Goal: Information Seeking & Learning: Compare options

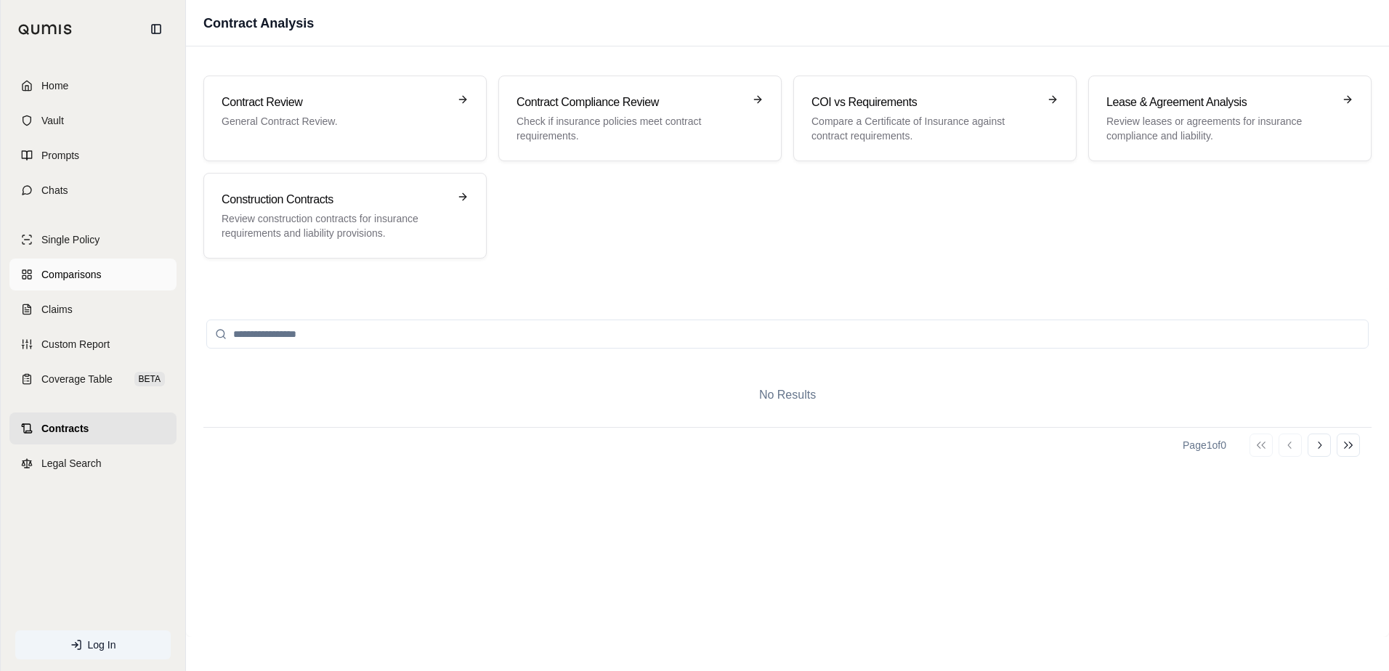
click at [89, 283] on link "Comparisons" at bounding box center [92, 275] width 167 height 32
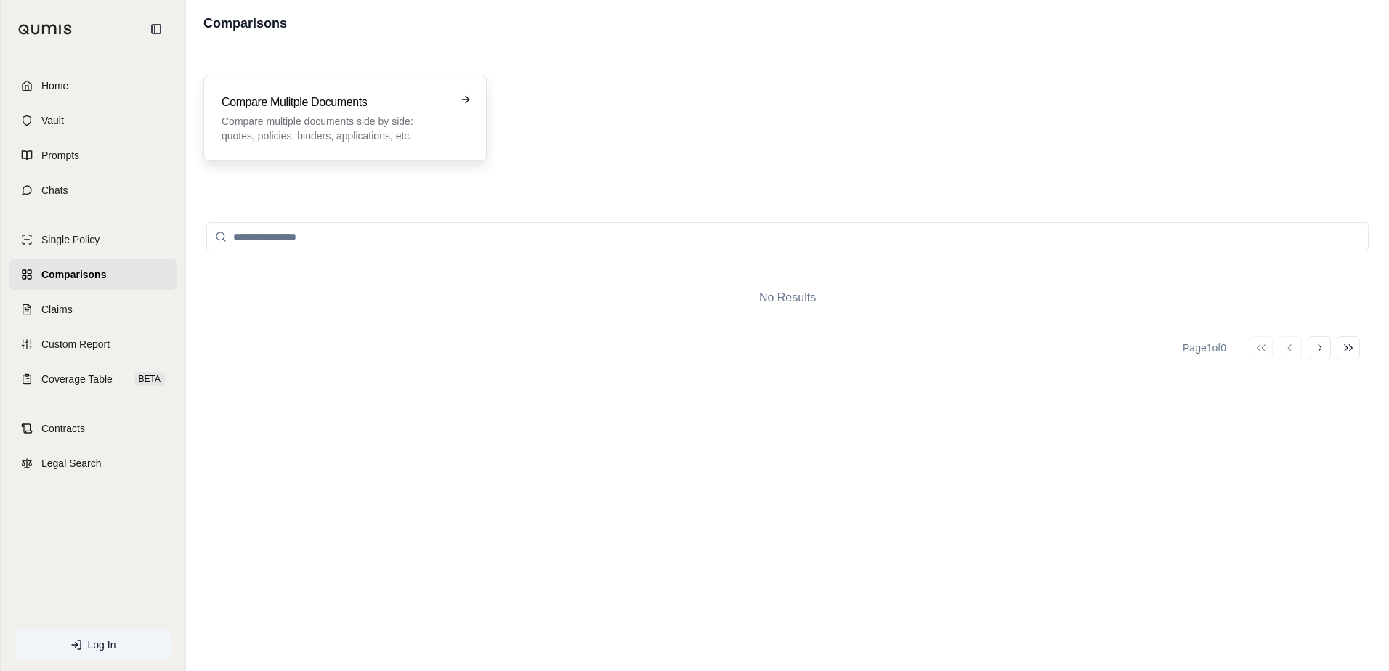
click at [423, 108] on h3 "Compare Mulitple Documents" at bounding box center [335, 102] width 227 height 17
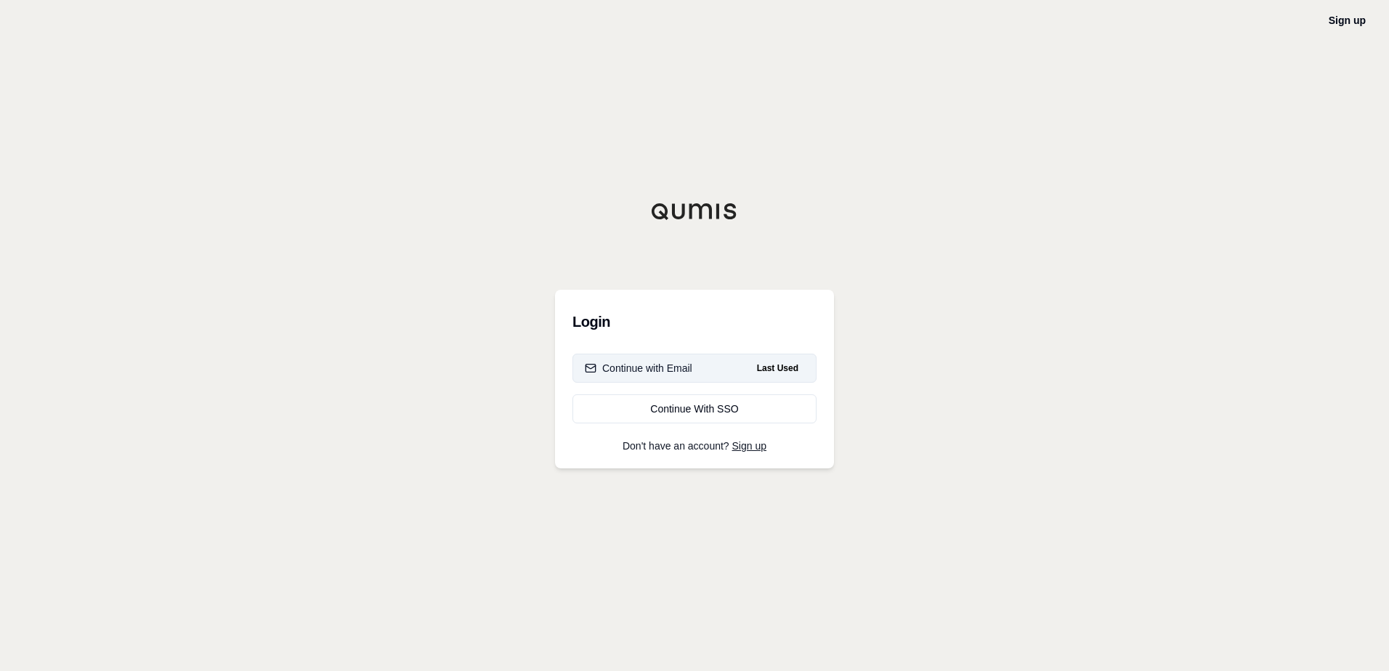
click at [625, 376] on button "Continue with Email Last Used" at bounding box center [694, 368] width 244 height 29
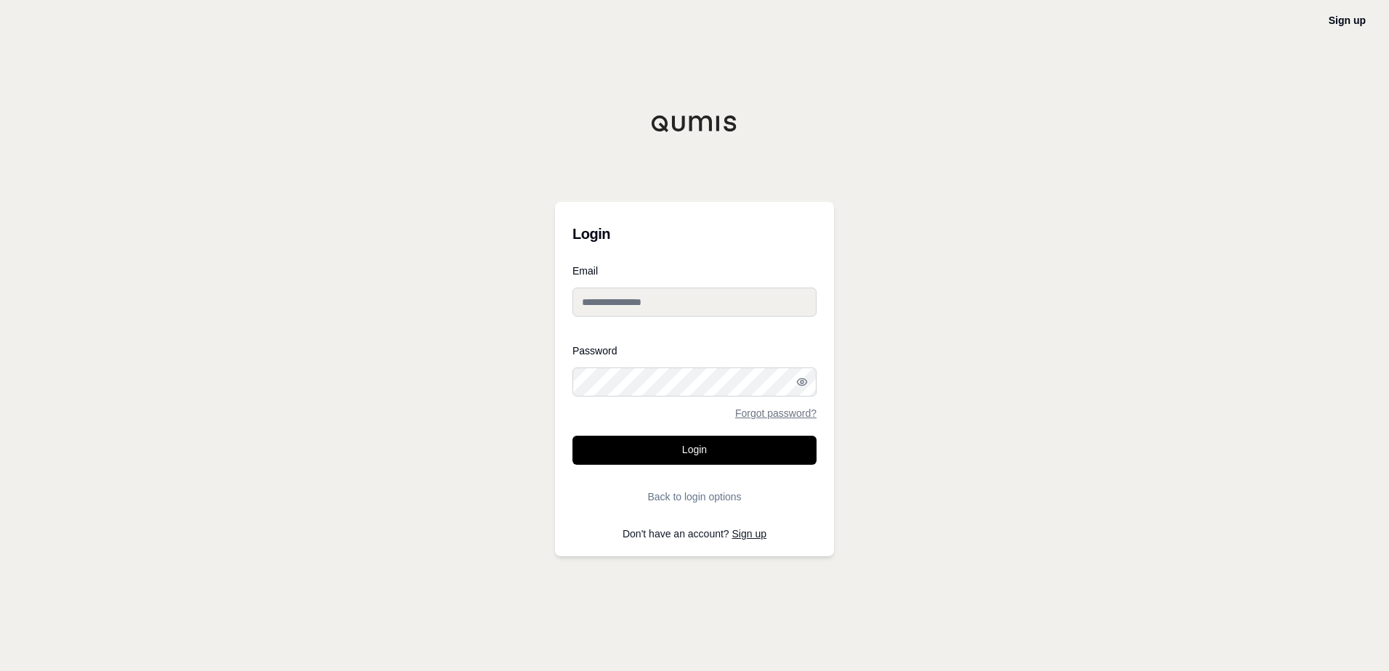
type input "**********"
click at [670, 439] on button "Login" at bounding box center [694, 450] width 244 height 29
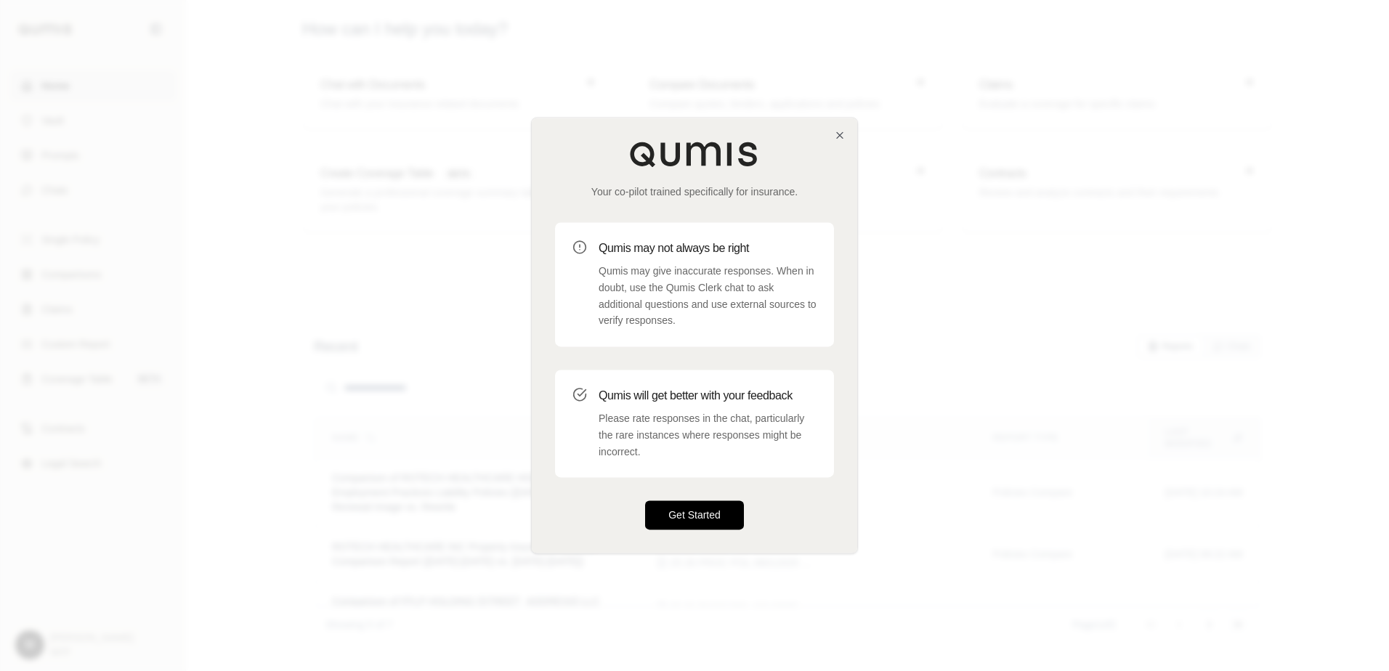
click at [697, 509] on button "Get Started" at bounding box center [694, 515] width 99 height 29
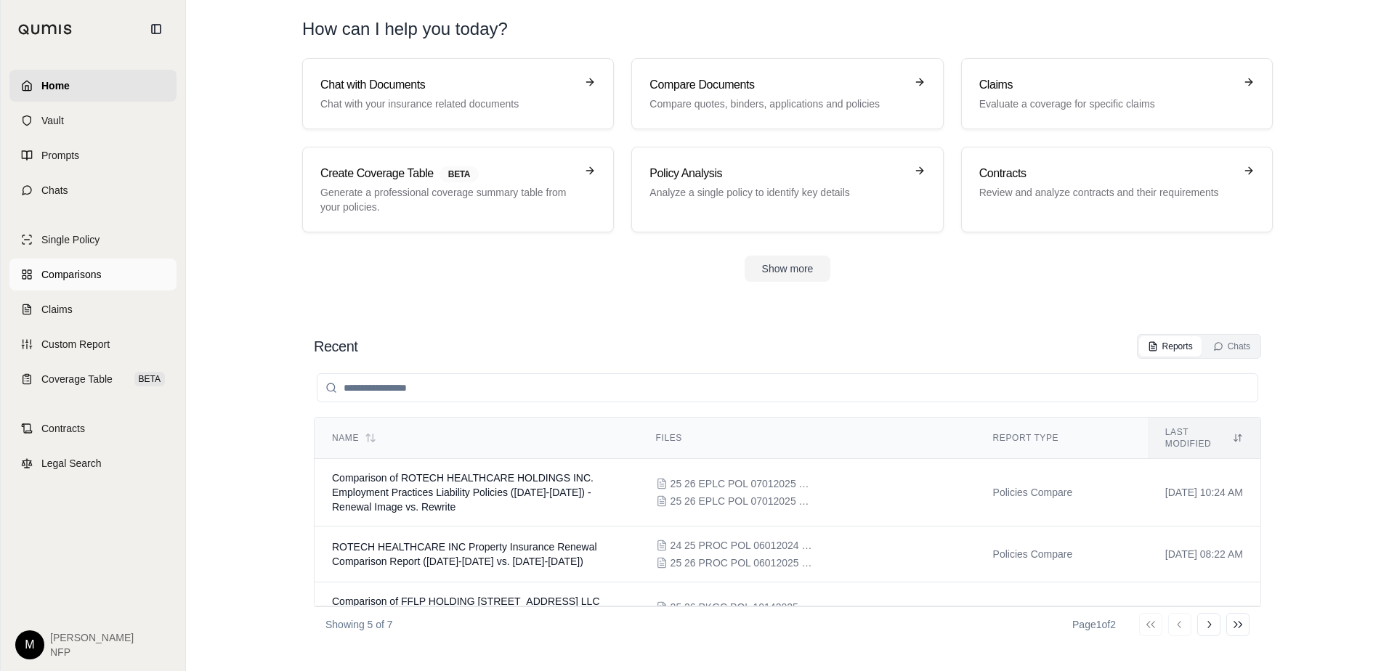
click at [89, 279] on span "Comparisons" at bounding box center [71, 274] width 60 height 15
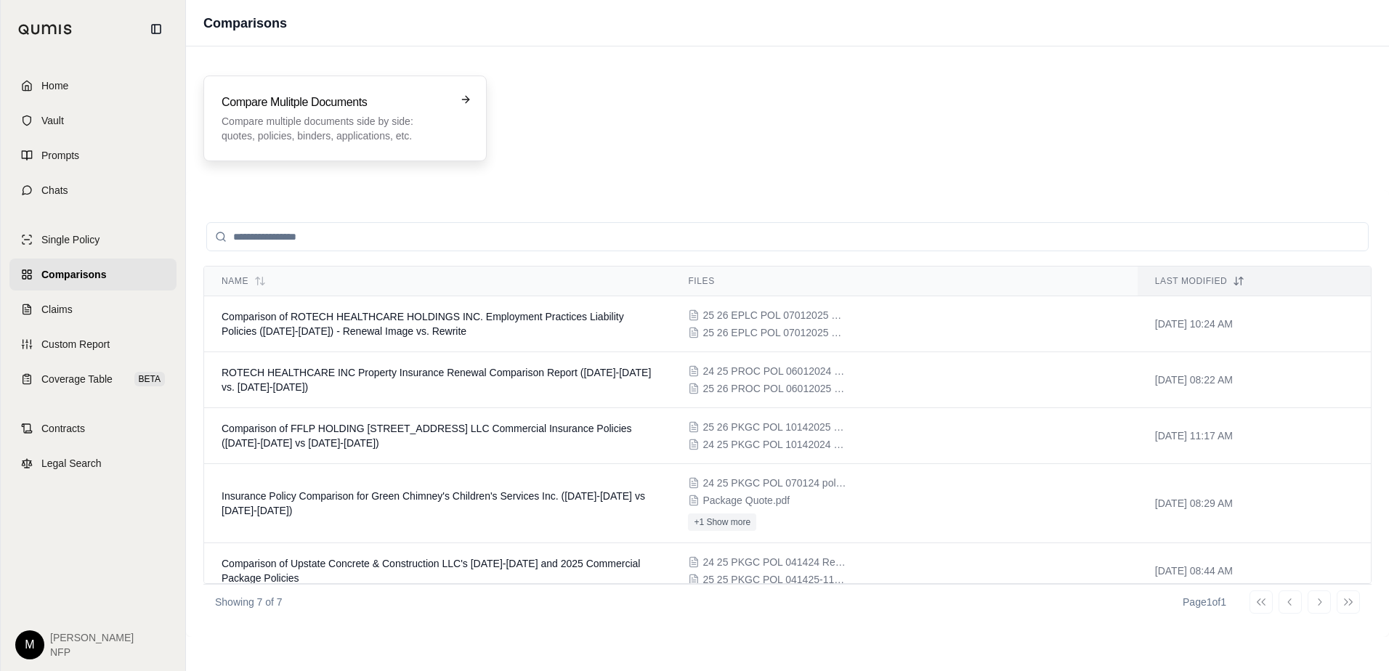
click at [285, 139] on p "Compare multiple documents side by side: quotes, policies, binders, application…" at bounding box center [335, 128] width 227 height 29
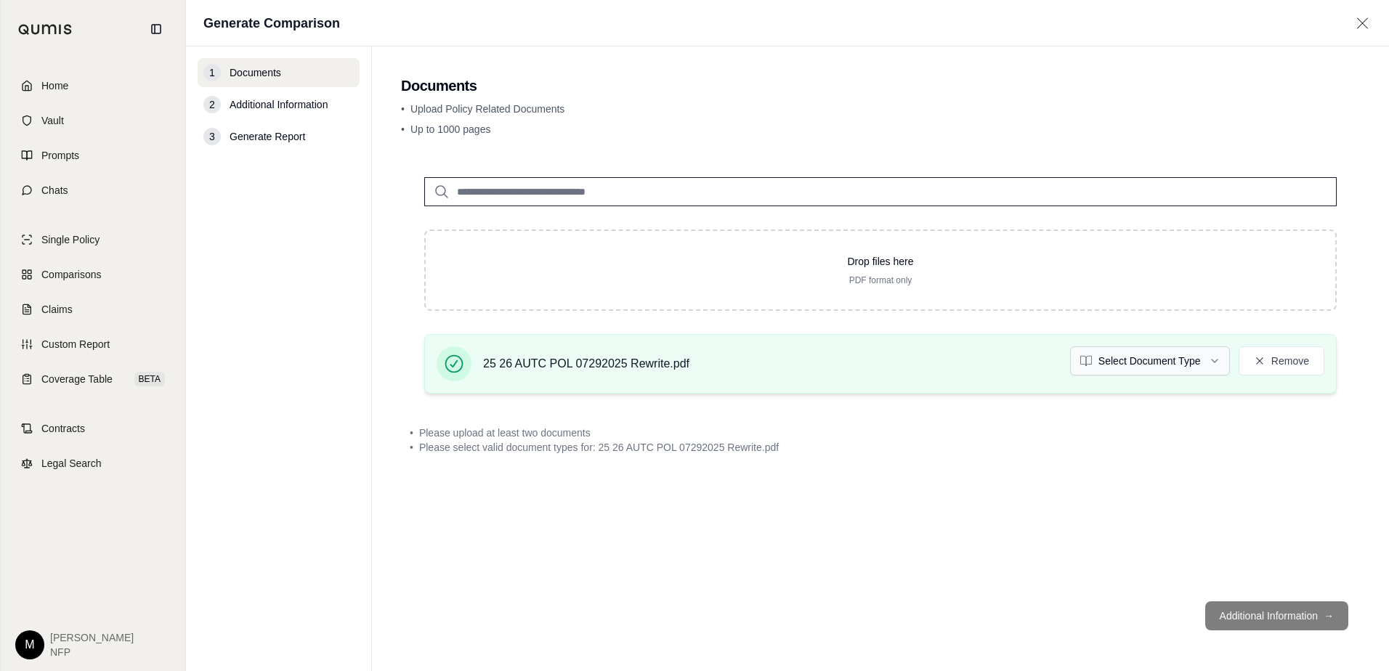
click at [1127, 365] on html "Home Vault Prompts Chats Single Policy Comparisons Claims Custom Report Coverag…" at bounding box center [694, 335] width 1389 height 671
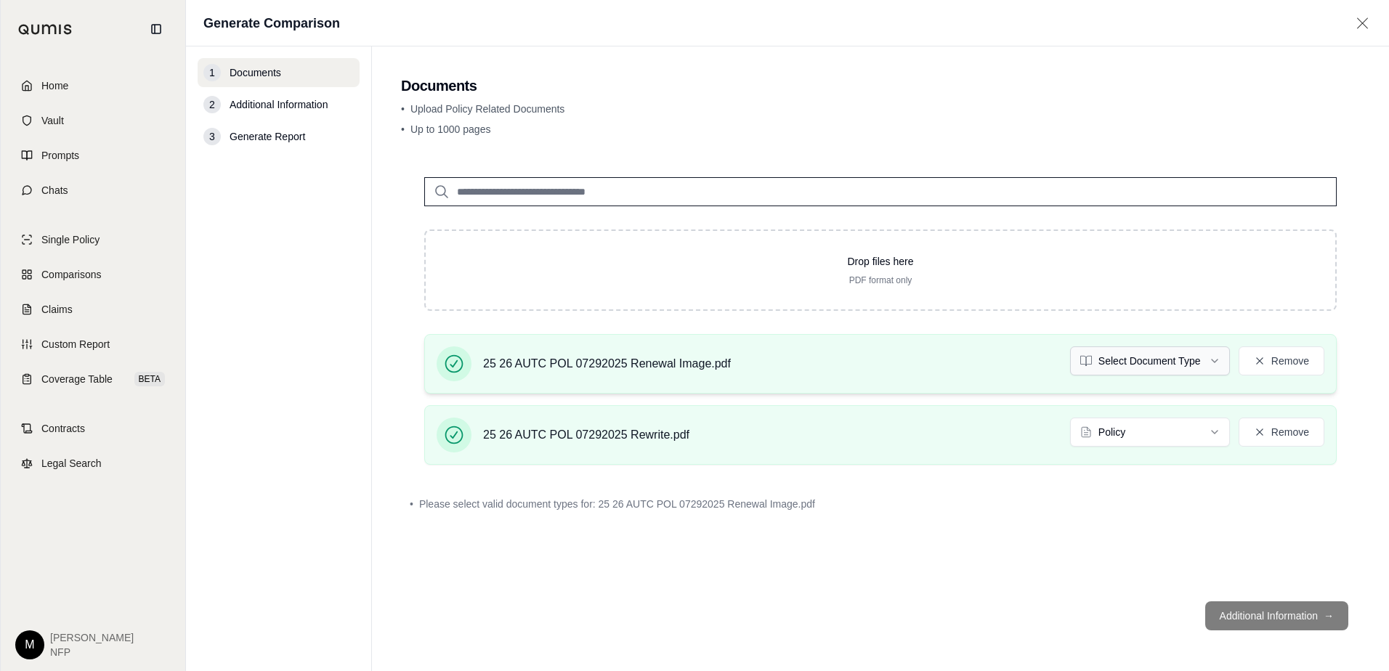
click at [1173, 371] on html "Home Vault Prompts Chats Single Policy Comparisons Claims Custom Report Coverag…" at bounding box center [694, 335] width 1389 height 671
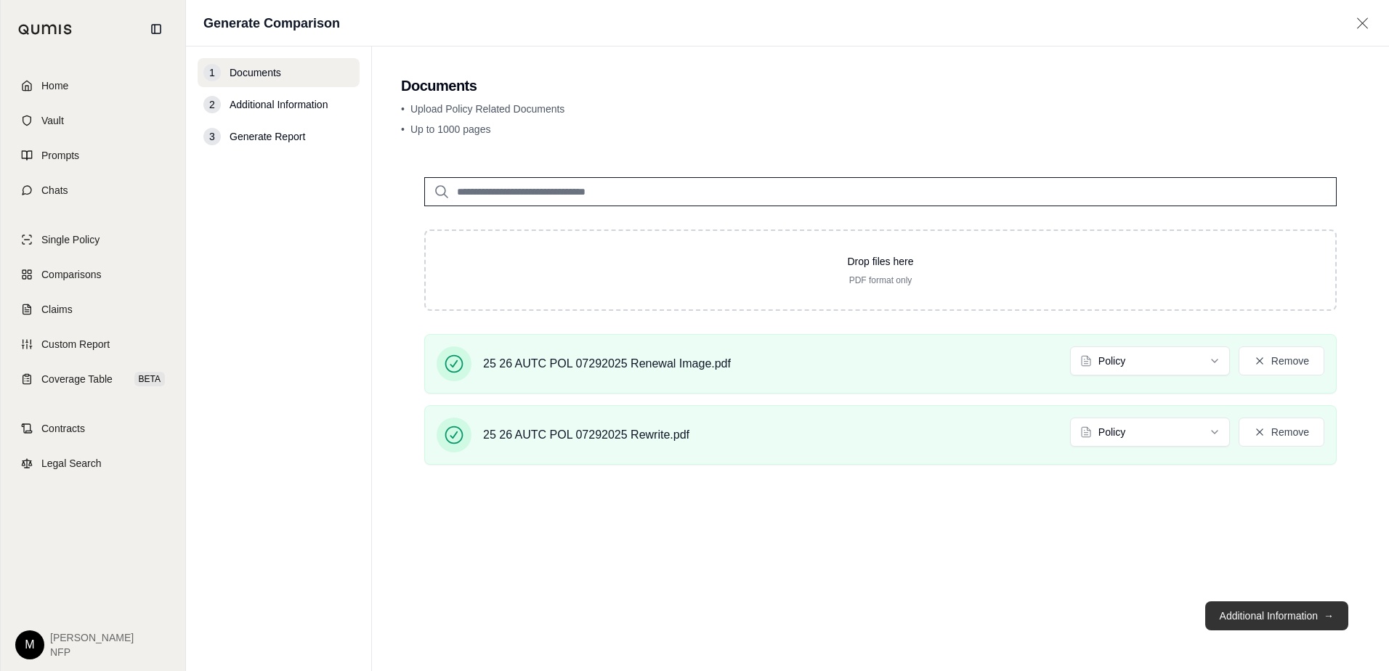
click at [1272, 621] on button "Additional Information →" at bounding box center [1276, 615] width 143 height 29
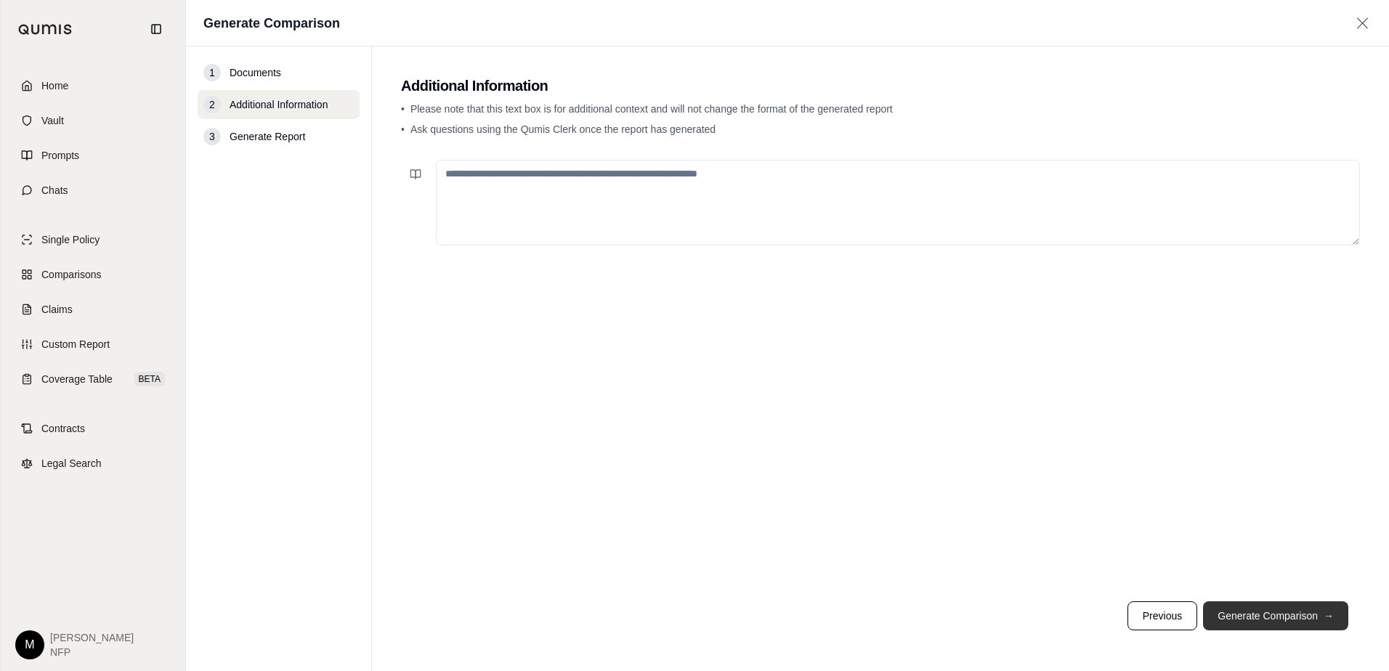
click at [1272, 621] on button "Generate Comparison →" at bounding box center [1275, 615] width 145 height 29
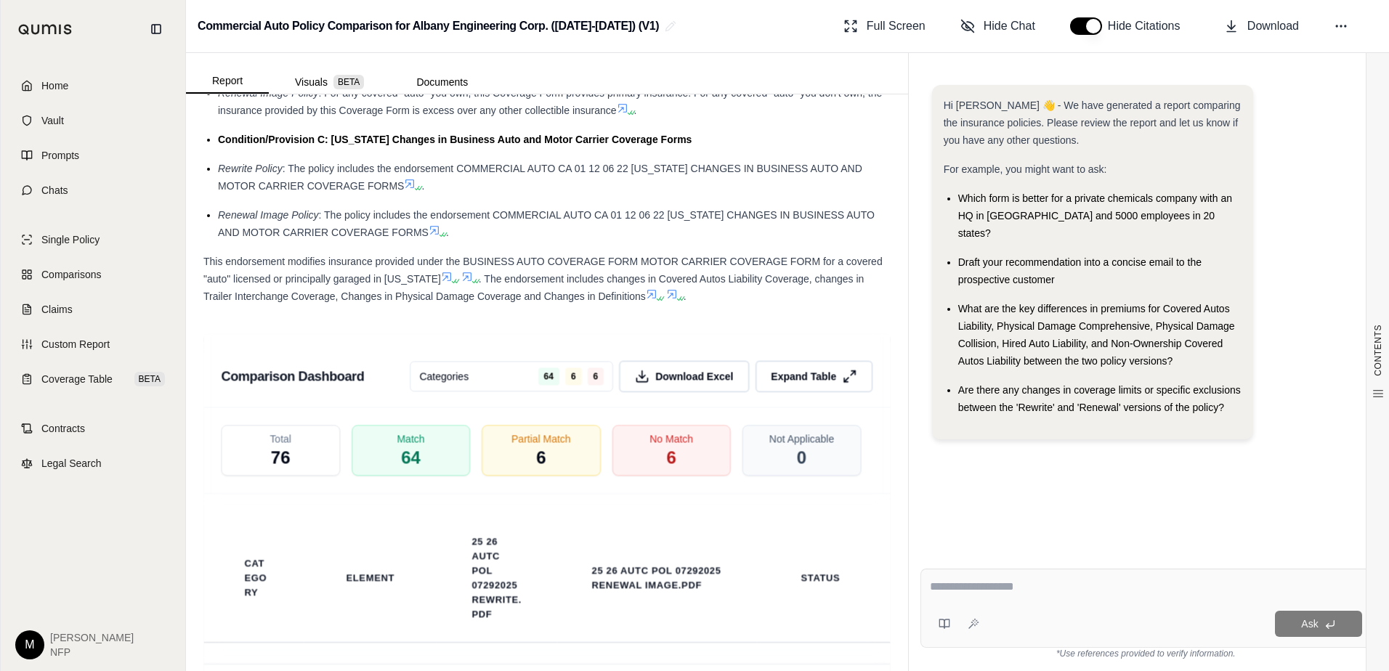
scroll to position [3050, 0]
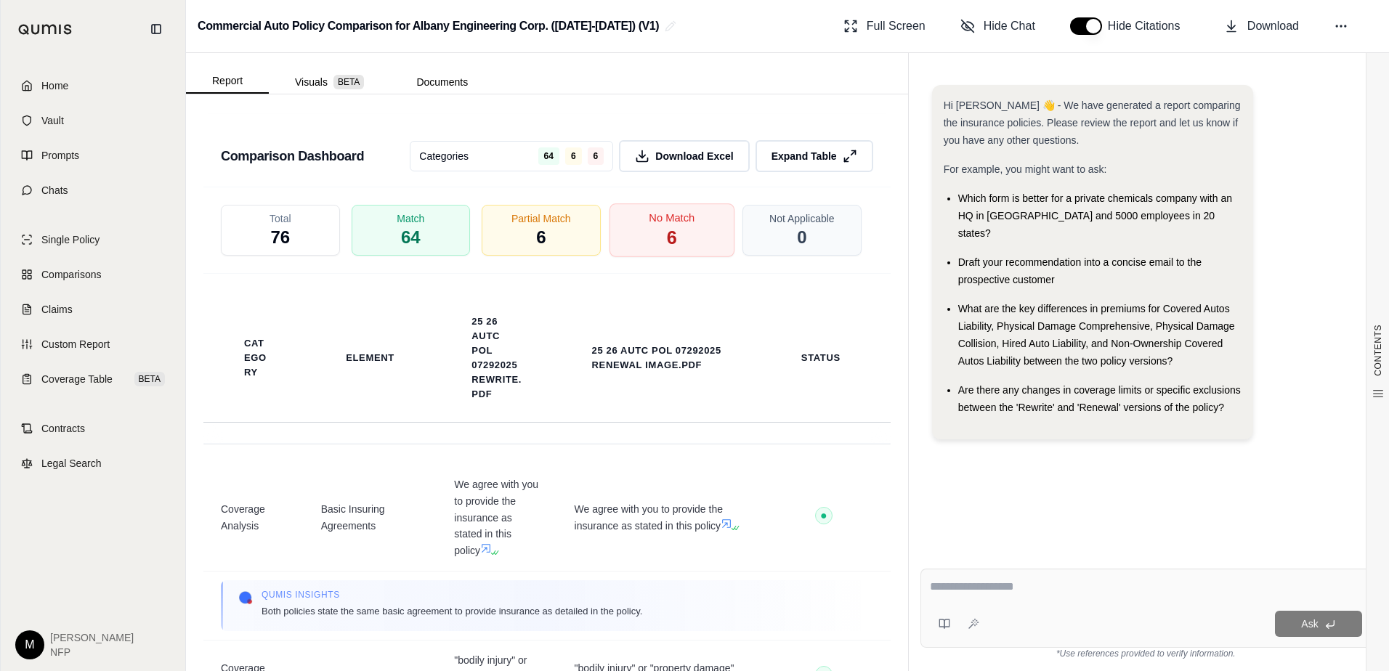
click at [654, 257] on div "No Match 6" at bounding box center [671, 230] width 125 height 54
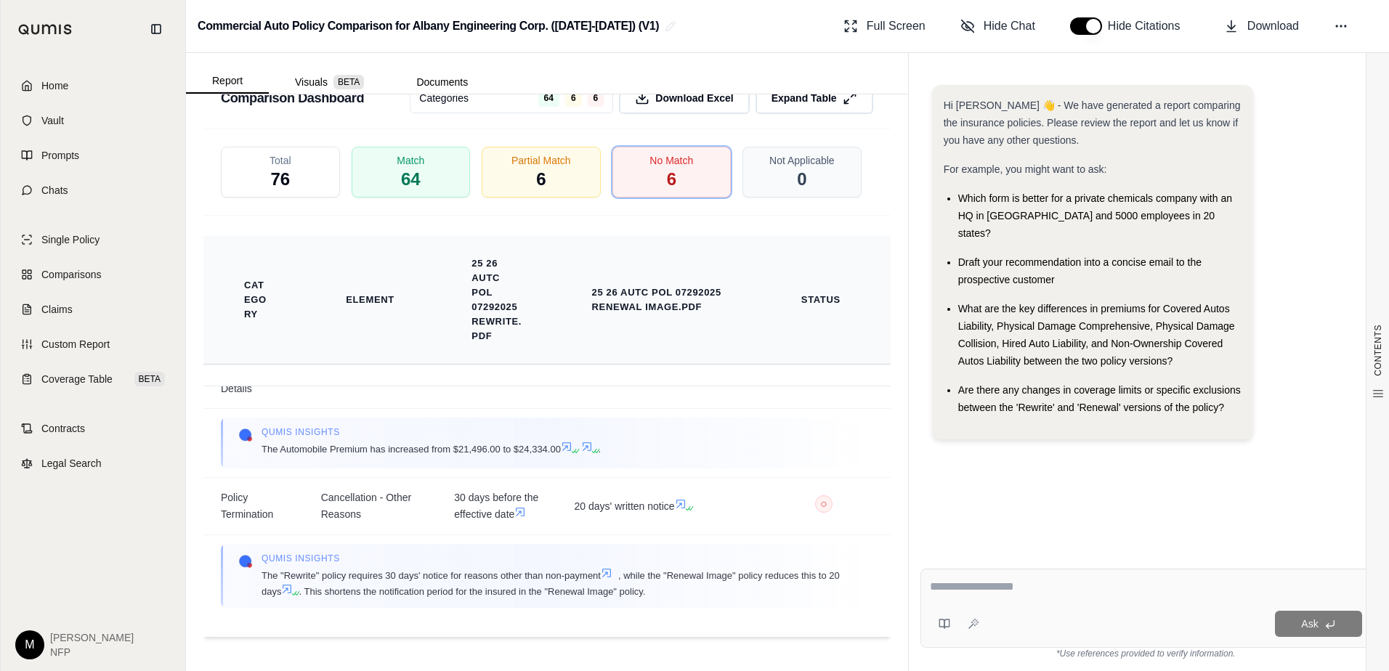
scroll to position [3144, 0]
click at [552, 186] on div "Partial Match 6" at bounding box center [541, 172] width 125 height 54
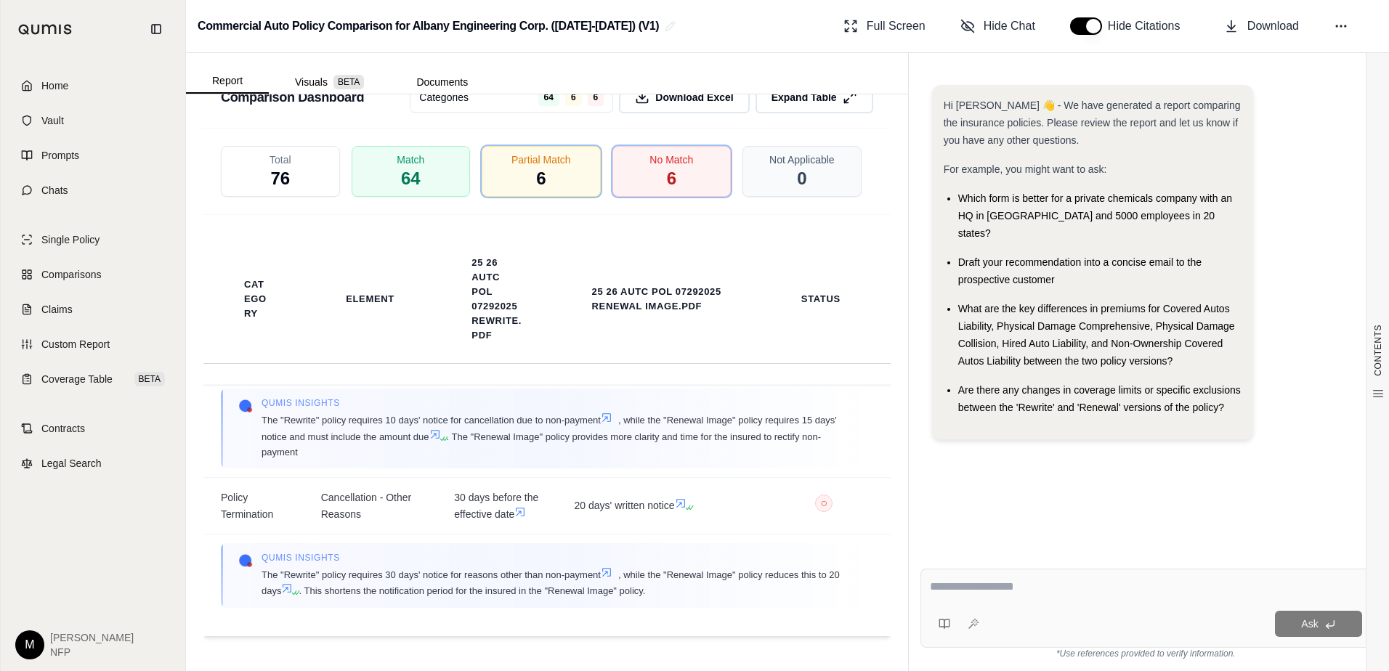
scroll to position [2017, 0]
